Goal: Information Seeking & Learning: Learn about a topic

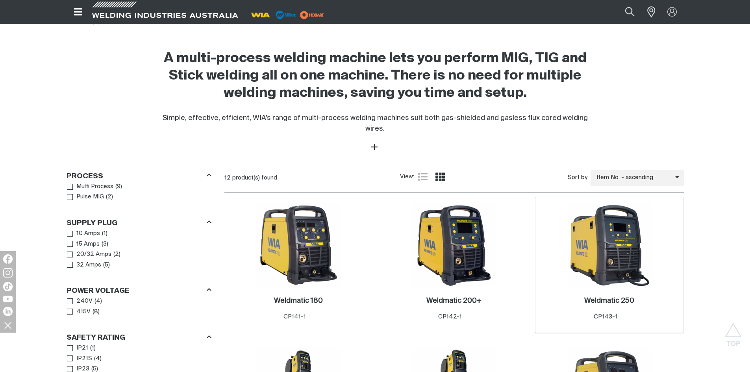
scroll to position [276, 0]
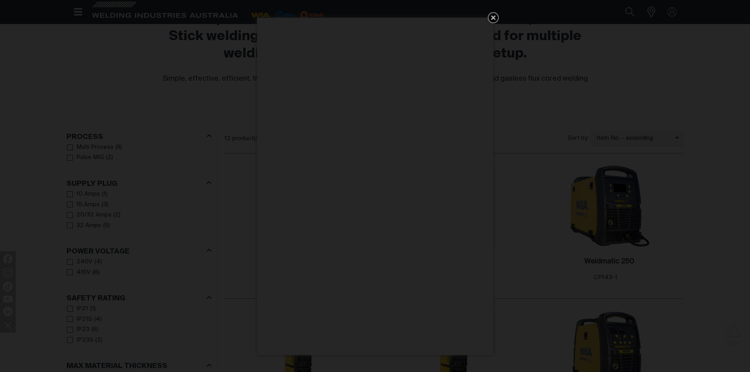
click at [492, 19] on icon "Get 5 WIA Welding Guides Free!" at bounding box center [493, 17] width 5 height 5
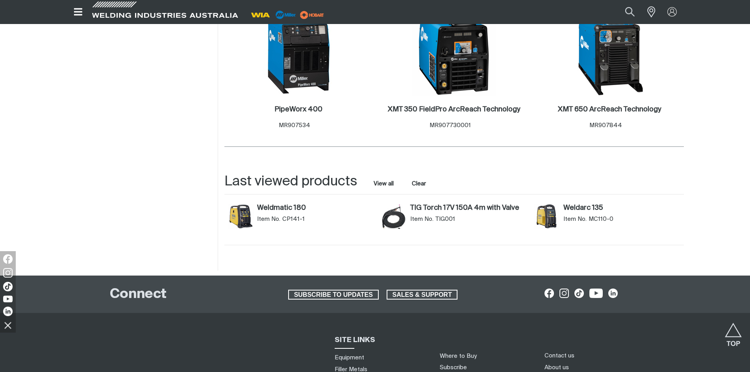
scroll to position [866, 0]
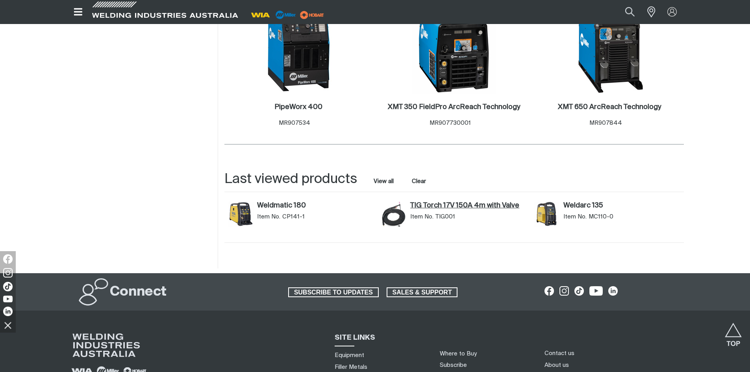
click at [450, 202] on link "TIG Torch 17V 150A 4m with Valve" at bounding box center [468, 206] width 116 height 9
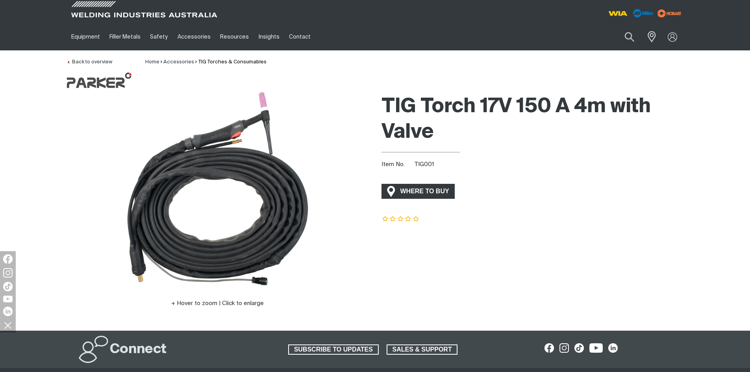
click at [435, 194] on span "WHERE TO BUY" at bounding box center [424, 191] width 59 height 13
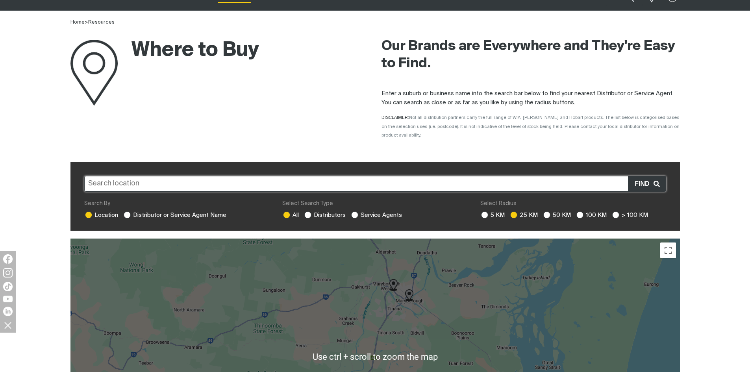
scroll to position [39, 0]
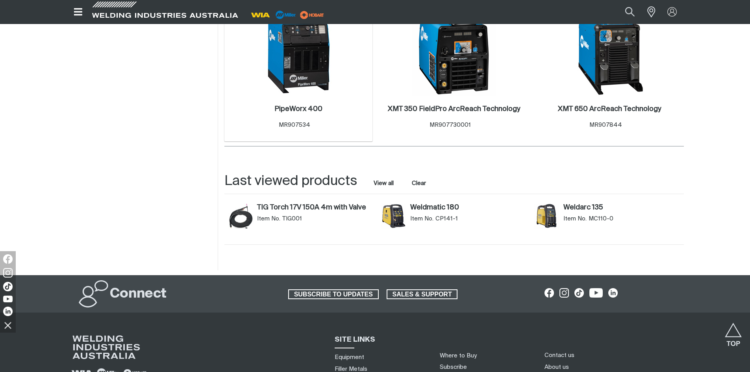
scroll to position [866, 0]
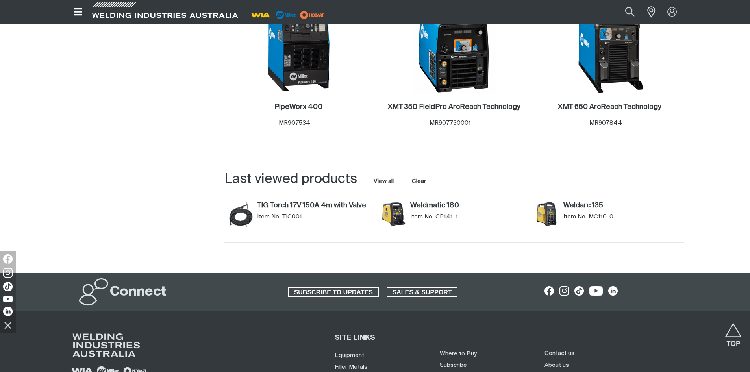
click at [438, 202] on link "Weldmatic 180" at bounding box center [468, 206] width 116 height 9
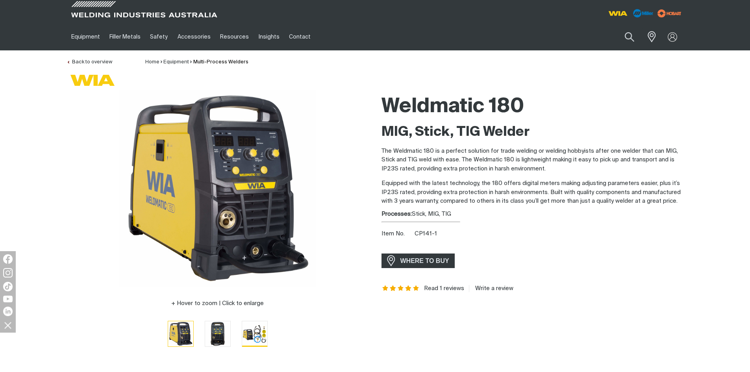
click at [260, 331] on img "Go to slide 3" at bounding box center [254, 333] width 25 height 25
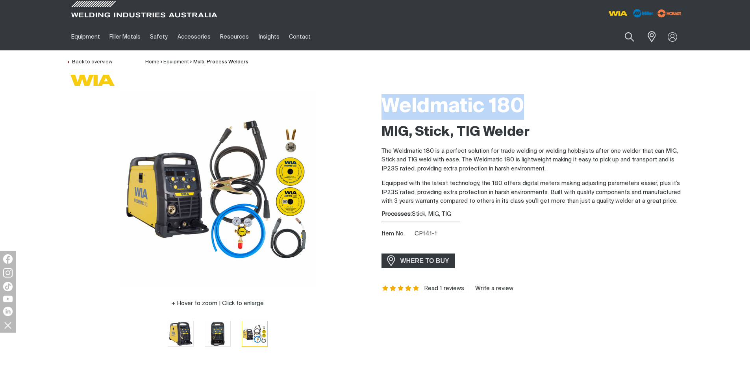
drag, startPoint x: 383, startPoint y: 96, endPoint x: 533, endPoint y: 119, distance: 151.3
click at [533, 119] on h1 "Weldmatic 180" at bounding box center [533, 107] width 302 height 26
